Goal: Navigation & Orientation: Find specific page/section

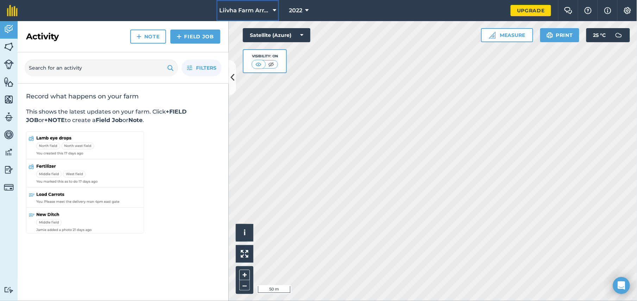
click at [273, 12] on button "Liivha Farm Array" at bounding box center [248, 10] width 63 height 21
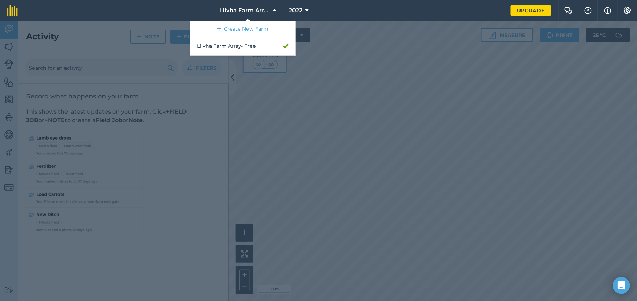
click at [316, 67] on div at bounding box center [318, 161] width 637 height 280
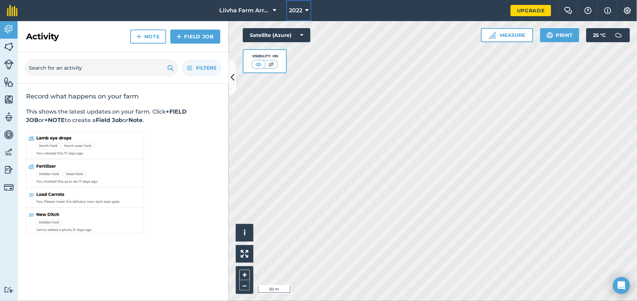
click at [306, 10] on icon at bounding box center [307, 10] width 4 height 8
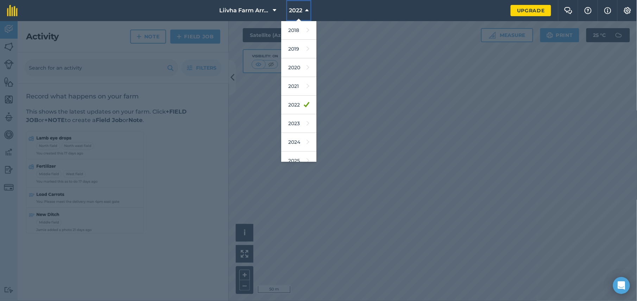
click at [306, 10] on icon at bounding box center [307, 10] width 4 height 8
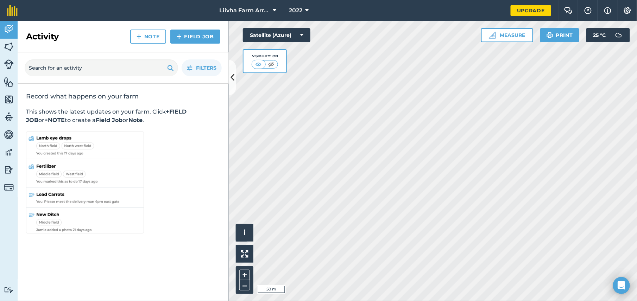
click at [35, 166] on img at bounding box center [85, 184] width 118 height 104
click at [40, 166] on img at bounding box center [85, 184] width 118 height 104
click at [6, 65] on img at bounding box center [9, 65] width 10 height 10
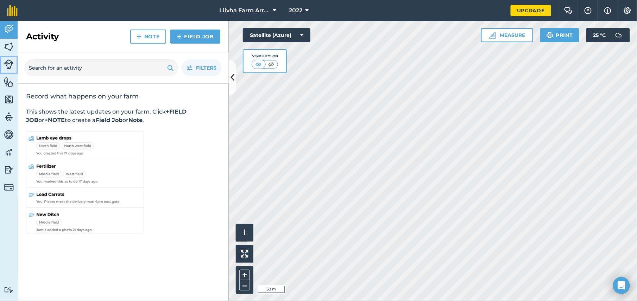
click at [6, 65] on img at bounding box center [9, 65] width 10 height 10
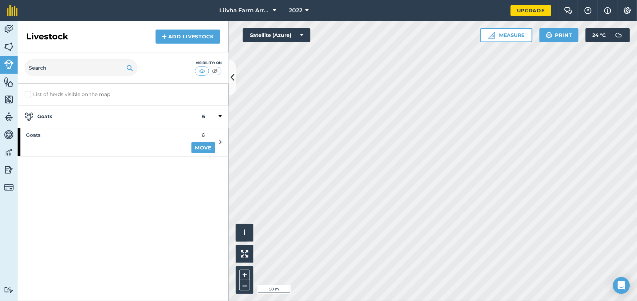
click at [100, 113] on strong "Goats" at bounding box center [113, 117] width 177 height 8
click at [213, 122] on div "Goats 6" at bounding box center [123, 117] width 211 height 23
click at [172, 125] on div "Goats 6" at bounding box center [123, 117] width 211 height 23
click at [26, 96] on label "List of herds visible on the map" at bounding box center [123, 94] width 197 height 7
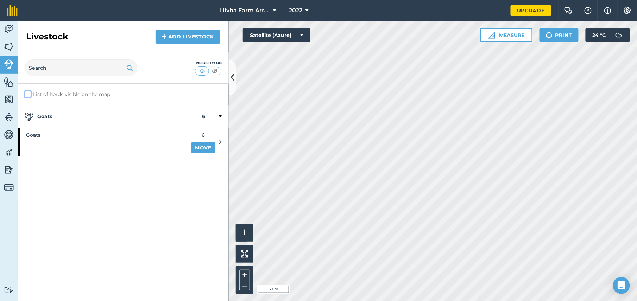
click at [26, 95] on input "List of herds visible on the map" at bounding box center [27, 93] width 5 height 5
click at [26, 96] on label "List of herds visible on the map" at bounding box center [123, 94] width 197 height 7
click at [26, 95] on input "List of herds visible on the map" at bounding box center [27, 93] width 5 height 5
checkbox input "false"
click at [7, 98] on img at bounding box center [9, 99] width 10 height 11
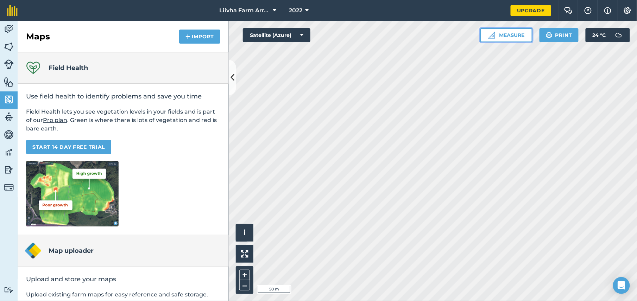
click at [513, 40] on button "Measure" at bounding box center [507, 35] width 52 height 14
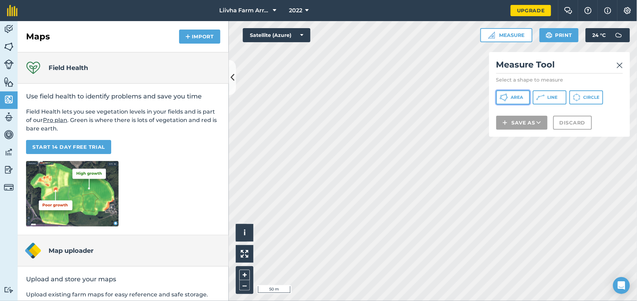
click at [520, 98] on span "Area" at bounding box center [517, 98] width 12 height 6
click at [622, 63] on img at bounding box center [620, 65] width 6 height 8
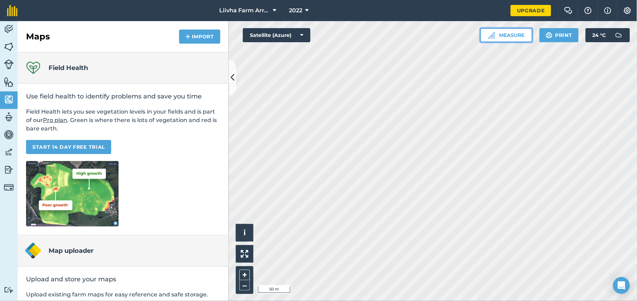
click at [514, 29] on button "Measure" at bounding box center [507, 35] width 52 height 14
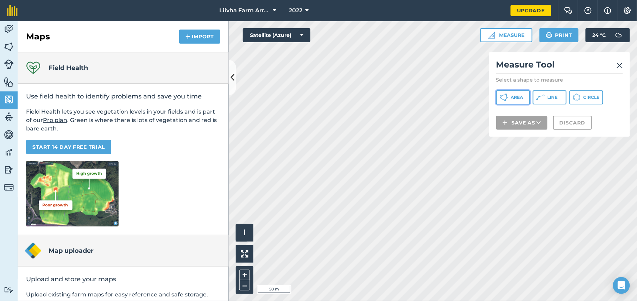
click at [507, 96] on icon at bounding box center [504, 97] width 8 height 8
click at [616, 67] on h2 "Measure Tool" at bounding box center [560, 66] width 127 height 14
click at [618, 64] on img at bounding box center [620, 65] width 6 height 8
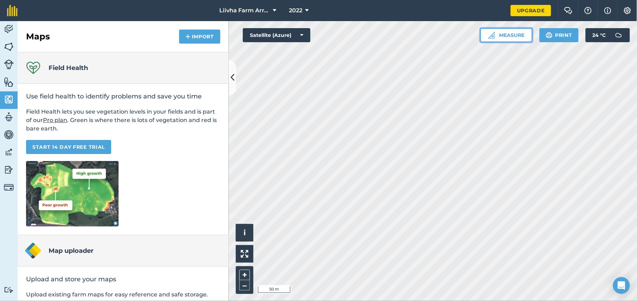
click at [514, 30] on button "Measure" at bounding box center [507, 35] width 52 height 14
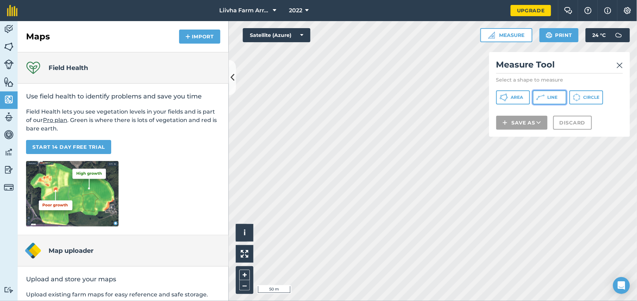
click at [554, 100] on button "Line" at bounding box center [550, 97] width 34 height 14
click at [592, 96] on span "Circle" at bounding box center [592, 98] width 16 height 6
click at [617, 67] on img at bounding box center [620, 65] width 6 height 8
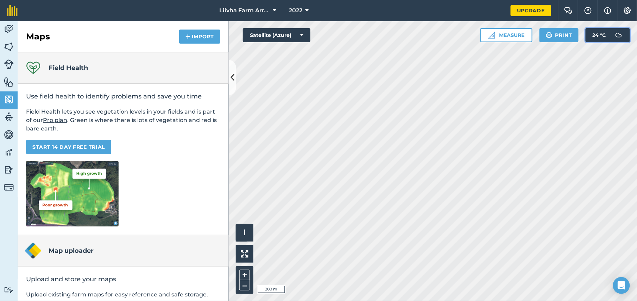
click at [606, 33] on span "24 ° C" at bounding box center [599, 35] width 13 height 14
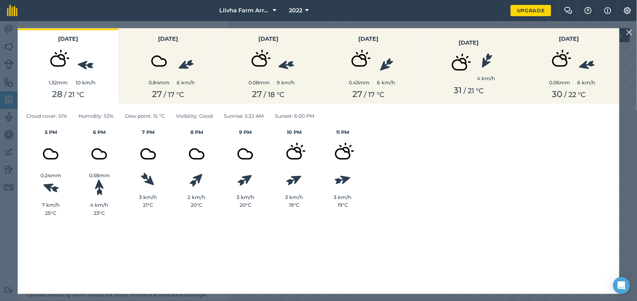
click at [637, 161] on html "Liivha Farm Array 2022 Upgrade Farm Chat Help Info Settings Map printing is not…" at bounding box center [318, 150] width 637 height 301
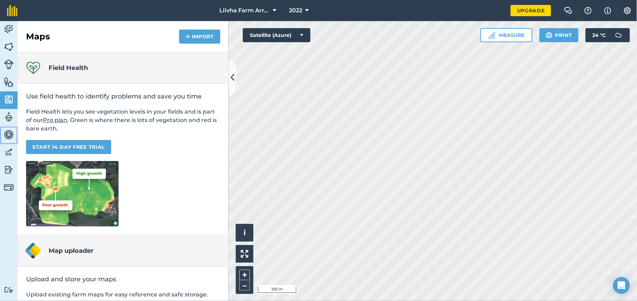
click at [9, 137] on img at bounding box center [9, 135] width 10 height 11
